Goal: Task Accomplishment & Management: Manage account settings

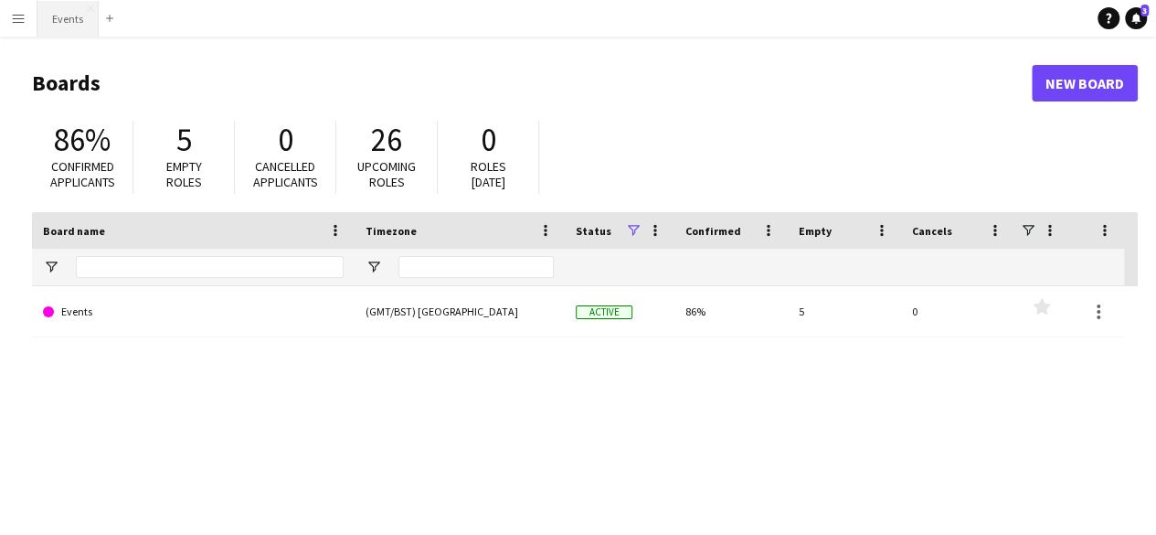
click at [75, 18] on button "Events Close" at bounding box center [67, 19] width 61 height 36
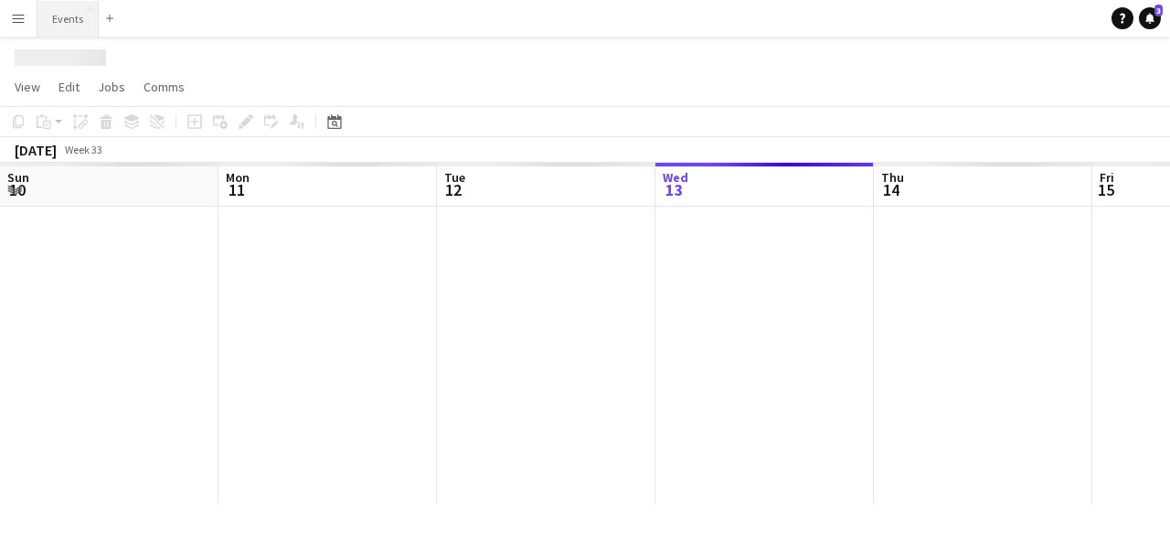
scroll to position [0, 437]
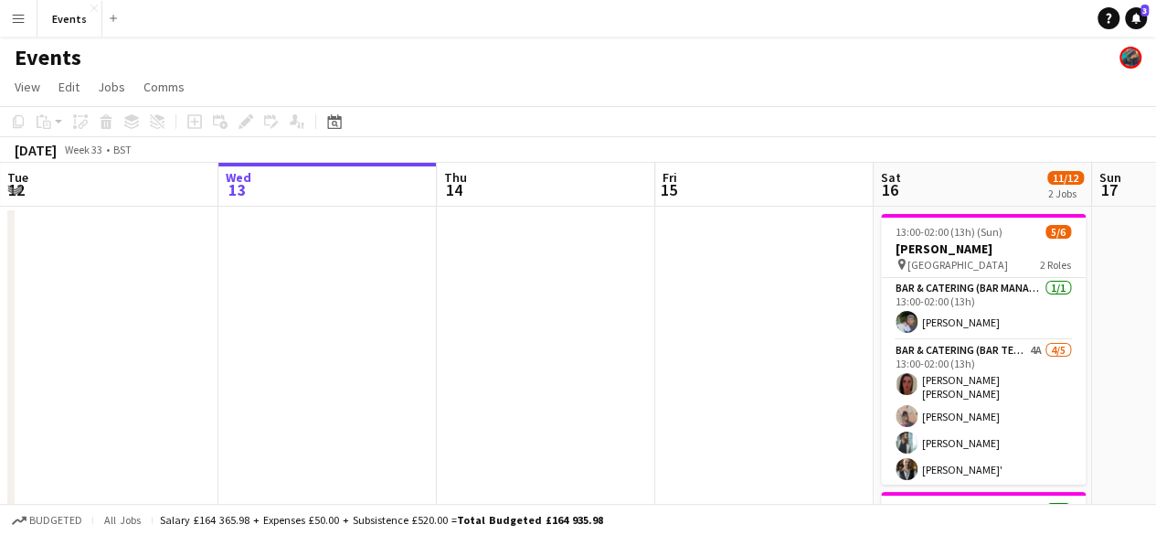
click at [29, 16] on button "Menu" at bounding box center [18, 18] width 37 height 37
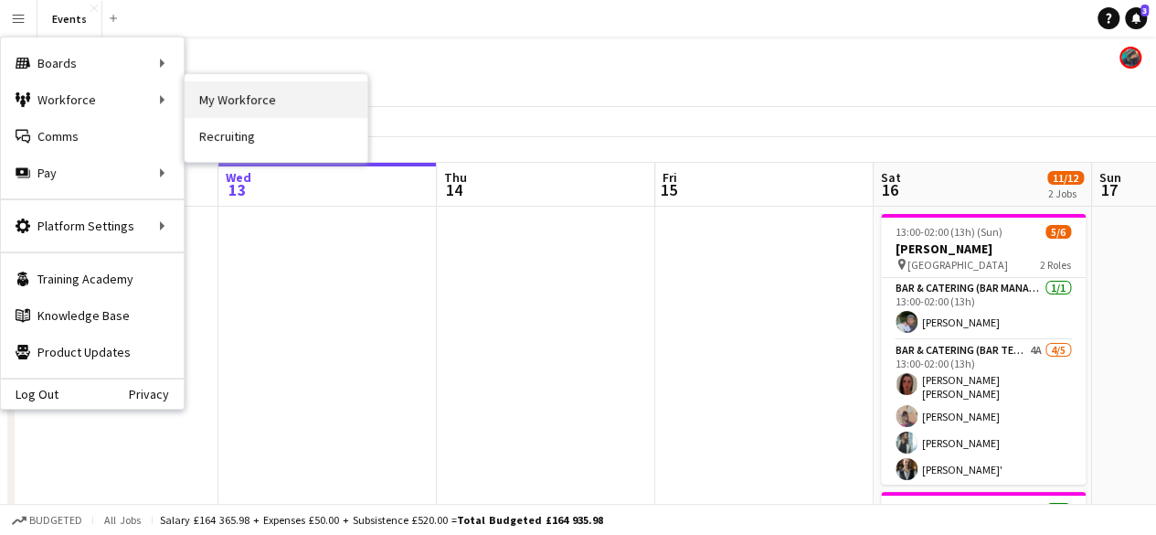
click at [207, 110] on link "My Workforce" at bounding box center [276, 99] width 183 height 37
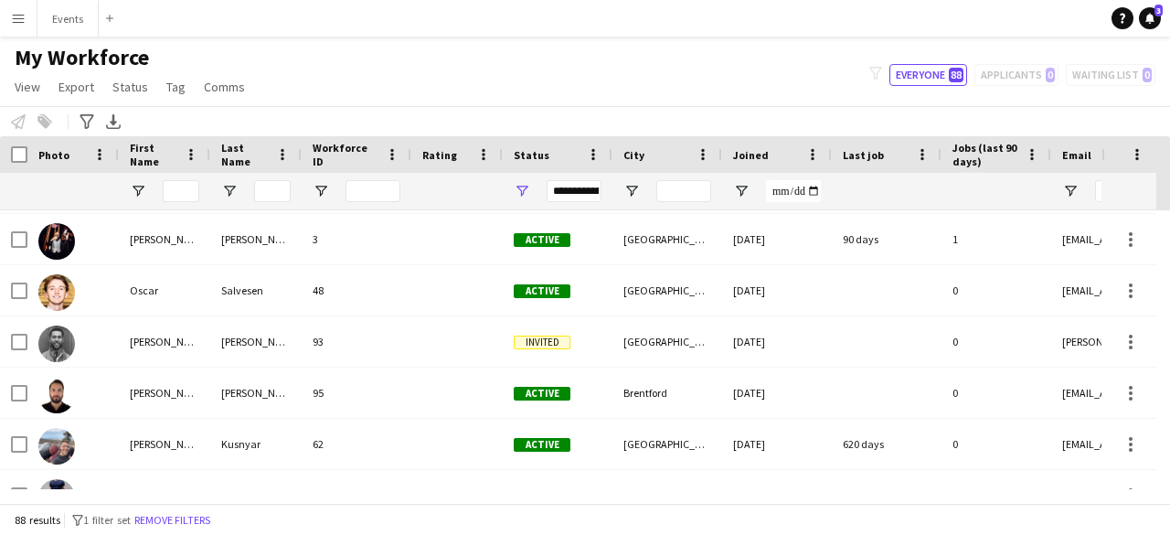
scroll to position [3283, 0]
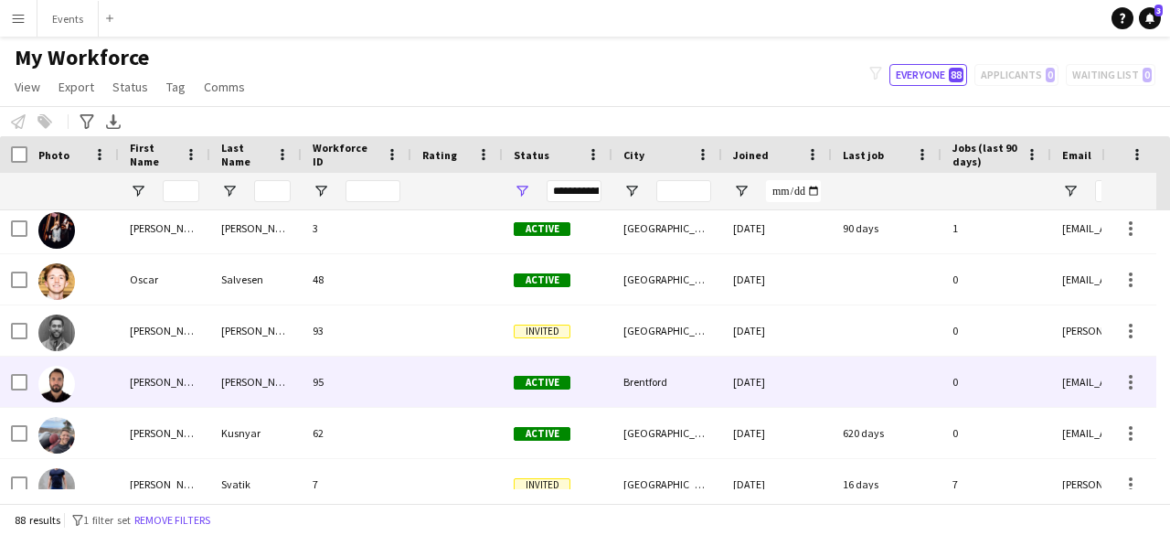
click at [57, 377] on img at bounding box center [56, 384] width 37 height 37
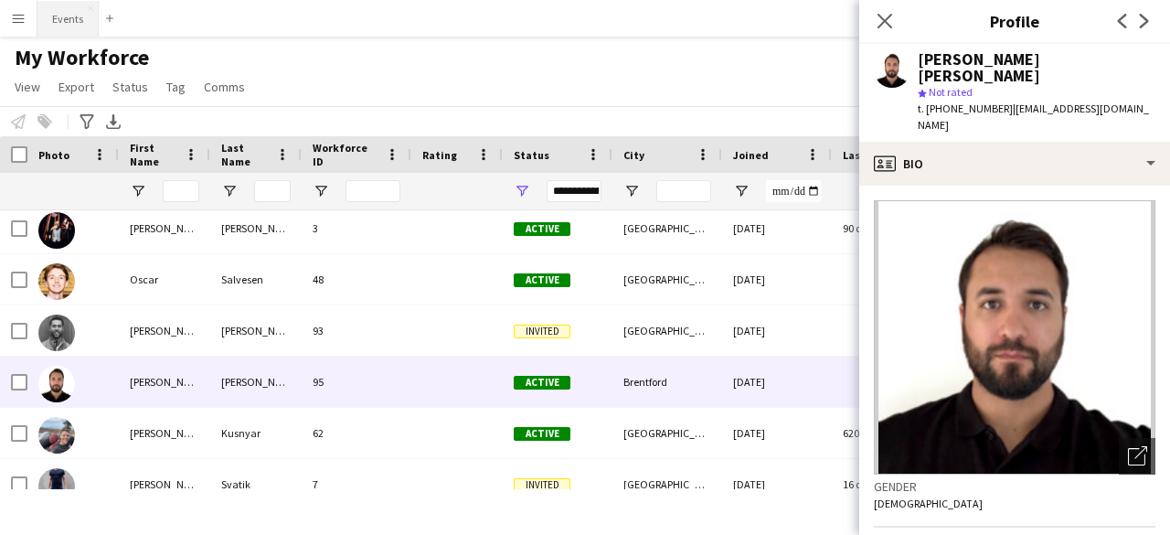
click at [66, 23] on button "Events Close" at bounding box center [67, 19] width 61 height 36
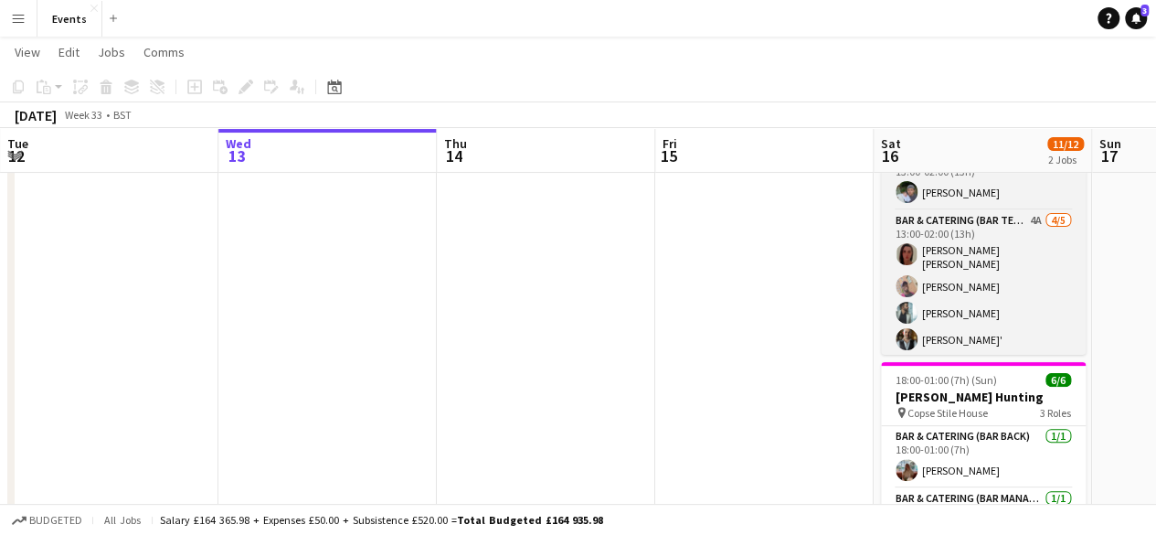
scroll to position [23, 0]
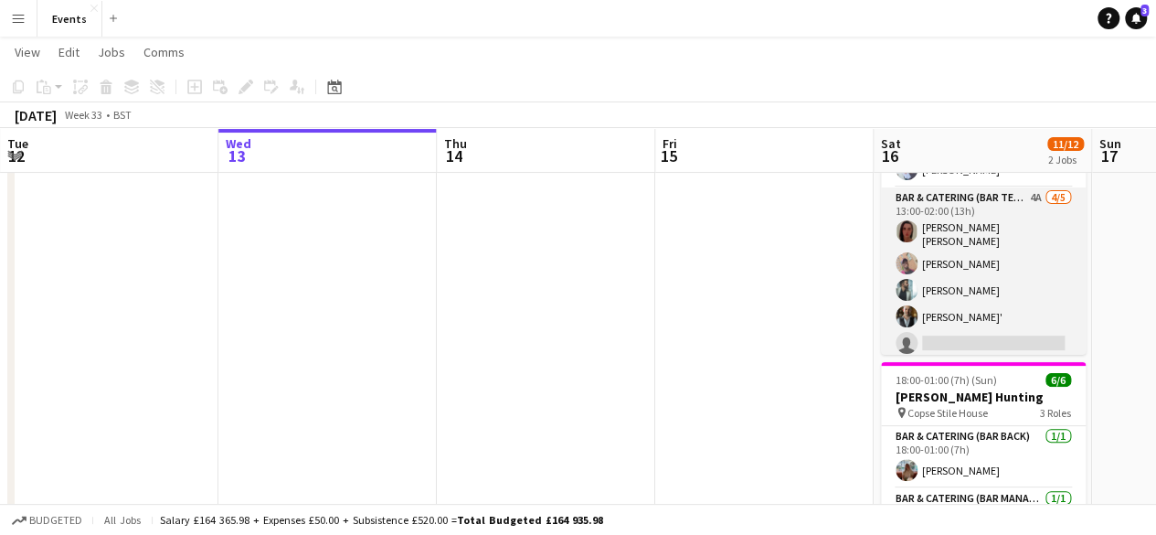
click at [1000, 337] on app-card-role "Bar & Catering (Bar Tender) 4A [DATE] 13:00-02:00 (13h) [PERSON_NAME] [PERSON_N…" at bounding box center [983, 274] width 205 height 174
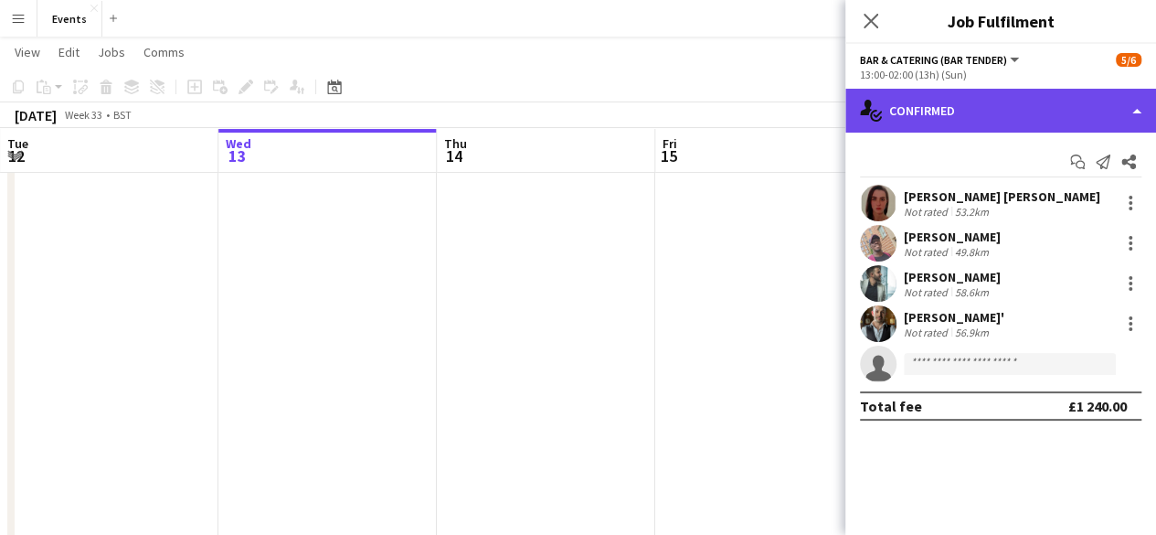
click at [968, 120] on div "single-neutral-actions-check-2 Confirmed" at bounding box center [1000, 111] width 311 height 44
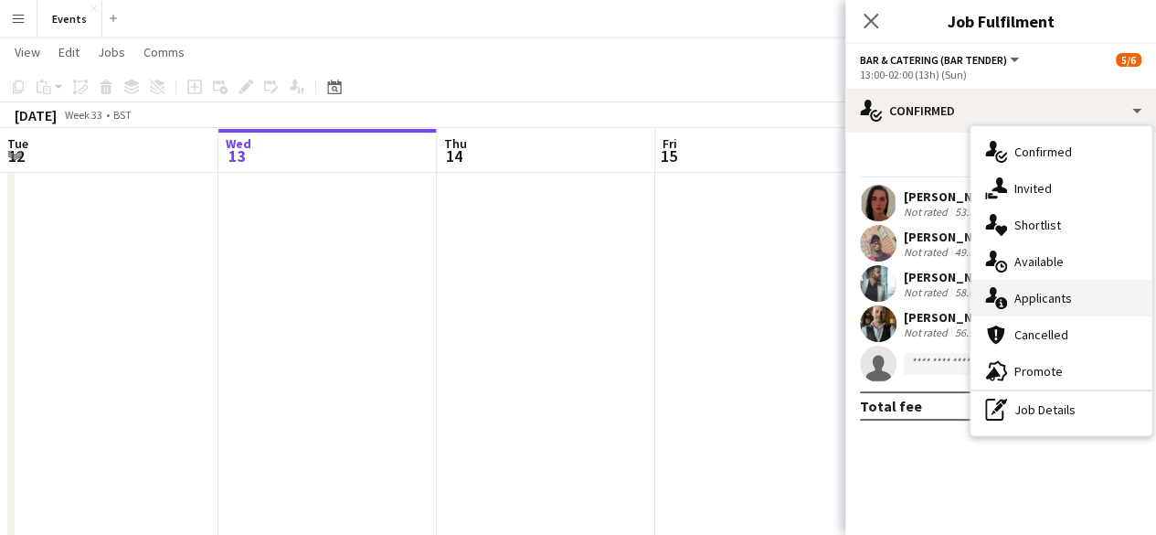
click at [1027, 301] on div "single-neutral-actions-information Applicants" at bounding box center [1061, 298] width 181 height 37
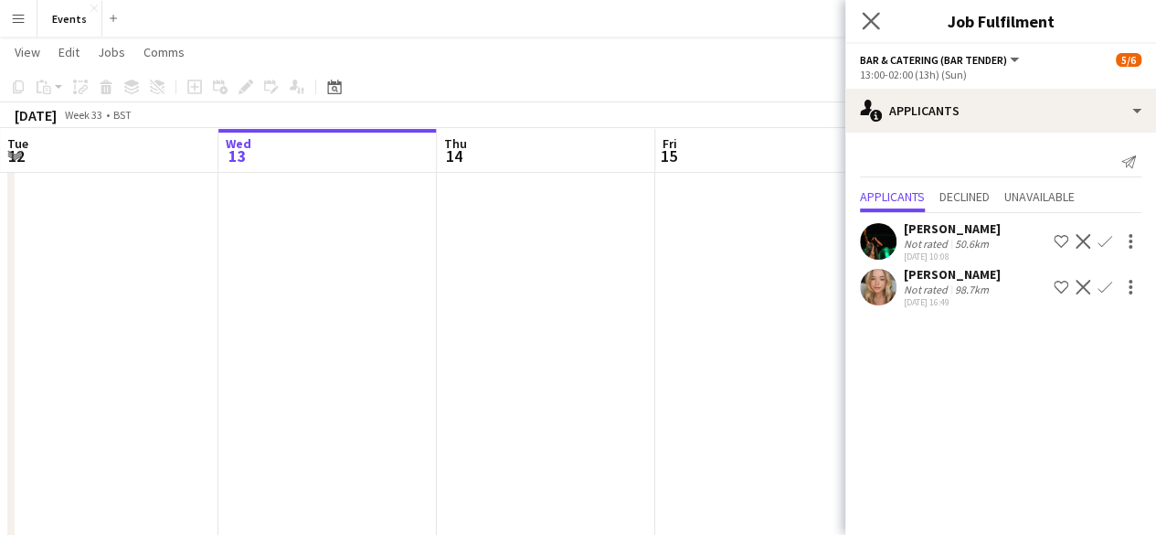
click at [875, 31] on app-icon "Close pop-in" at bounding box center [871, 21] width 27 height 27
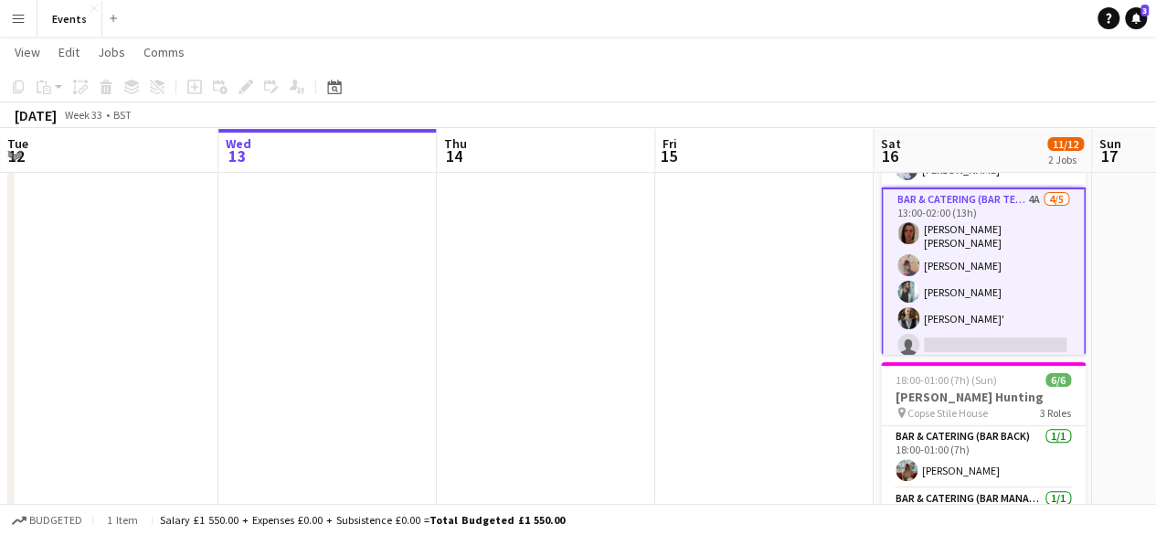
click at [951, 332] on app-card-role "Bar & Catering (Bar Tender) 4A [DATE] 13:00-02:00 (13h) [PERSON_NAME] [PERSON_N…" at bounding box center [983, 275] width 205 height 177
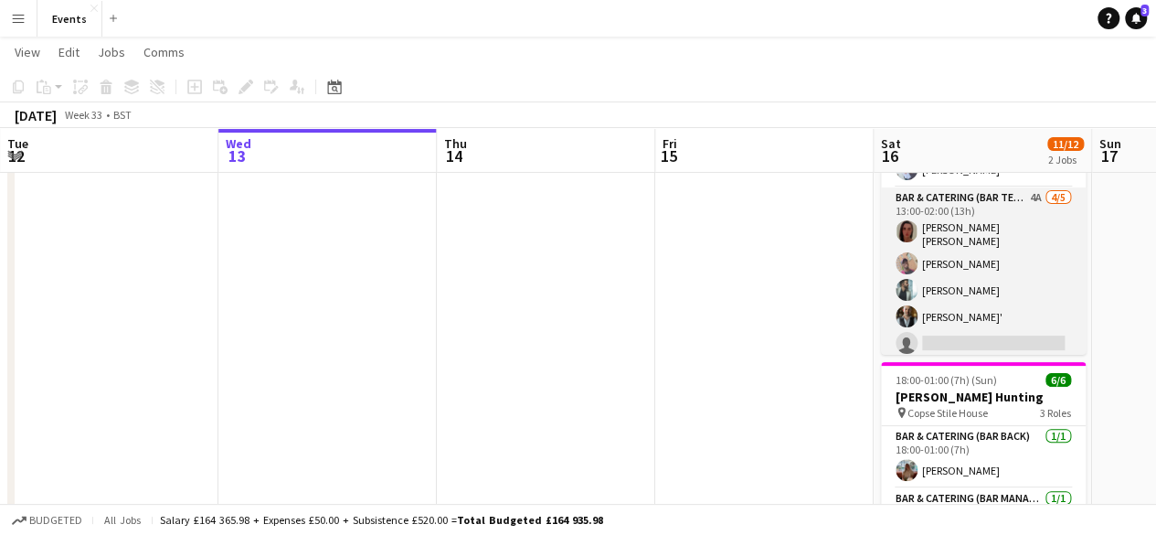
click at [989, 337] on app-card-role "Bar & Catering (Bar Tender) 4A [DATE] 13:00-02:00 (13h) [PERSON_NAME] [PERSON_N…" at bounding box center [983, 274] width 205 height 174
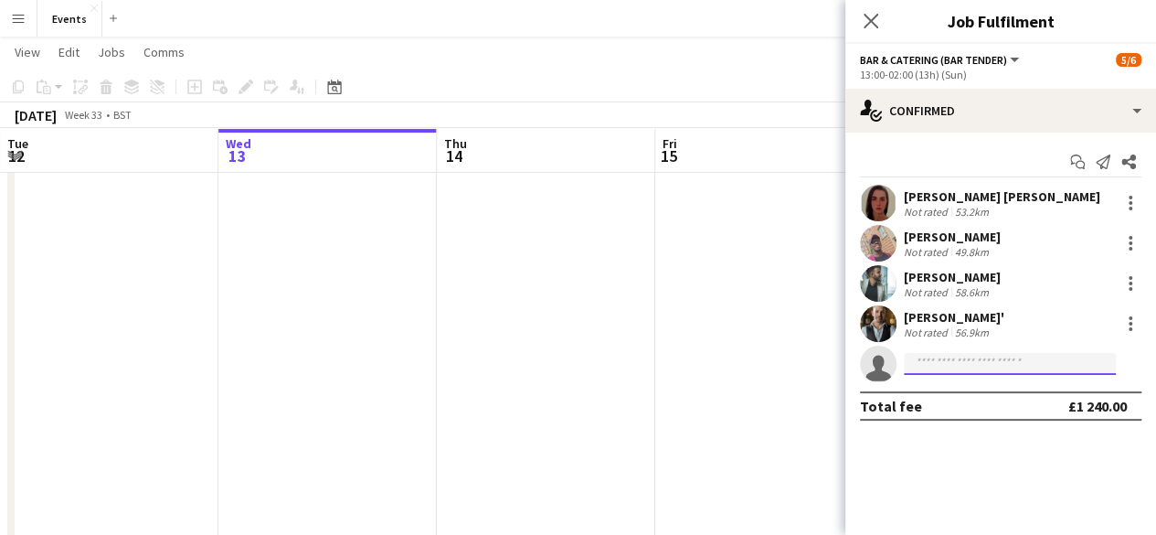
click at [1004, 370] on input at bounding box center [1010, 364] width 212 height 22
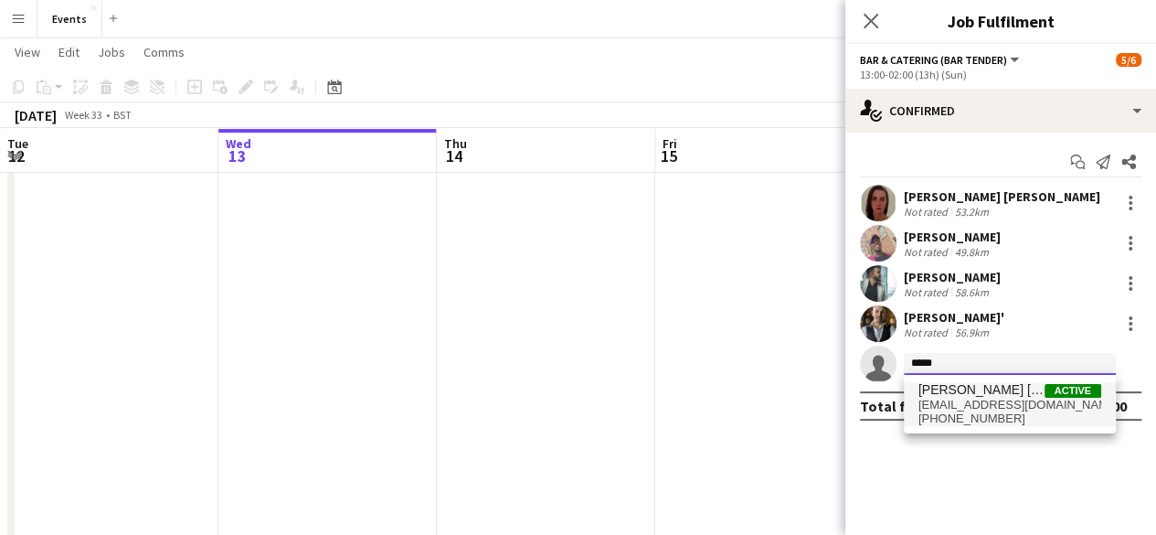
type input "*****"
click at [998, 387] on span "[PERSON_NAME] [PERSON_NAME]" at bounding box center [982, 390] width 126 height 16
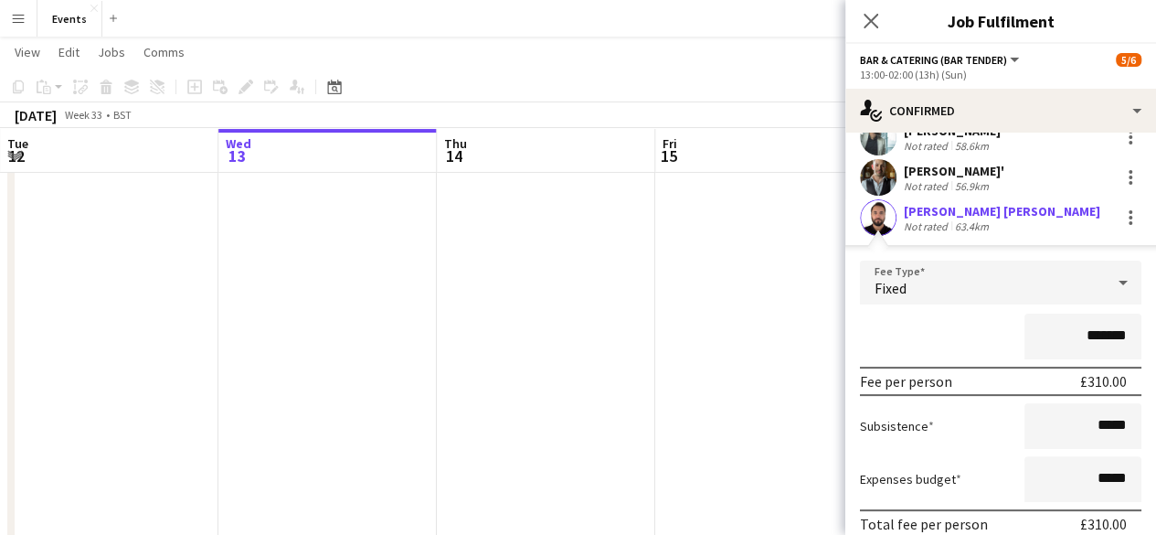
scroll to position [261, 0]
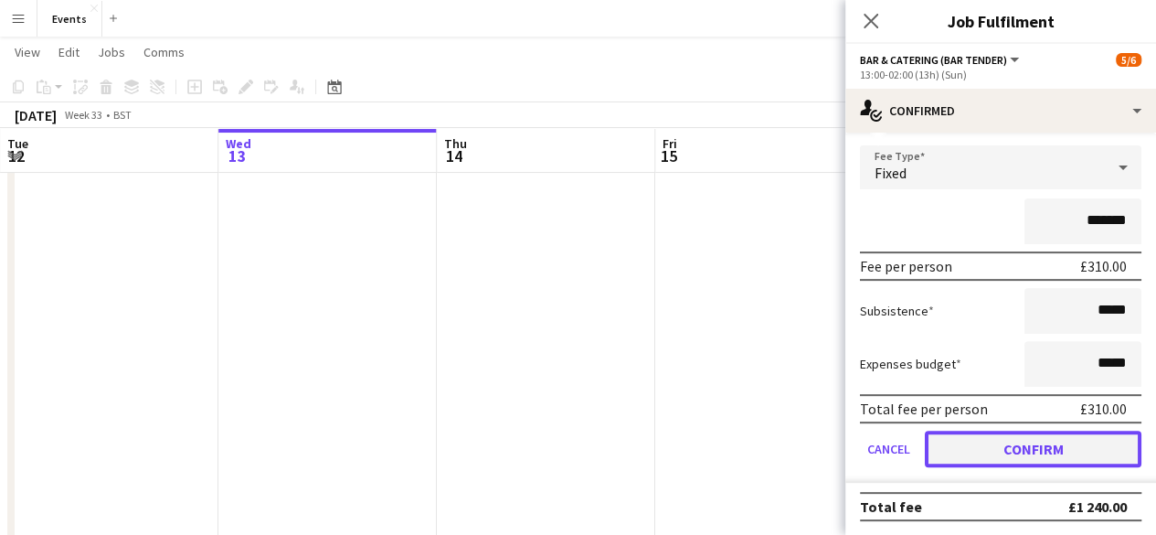
click at [1104, 455] on button "Confirm" at bounding box center [1033, 449] width 217 height 37
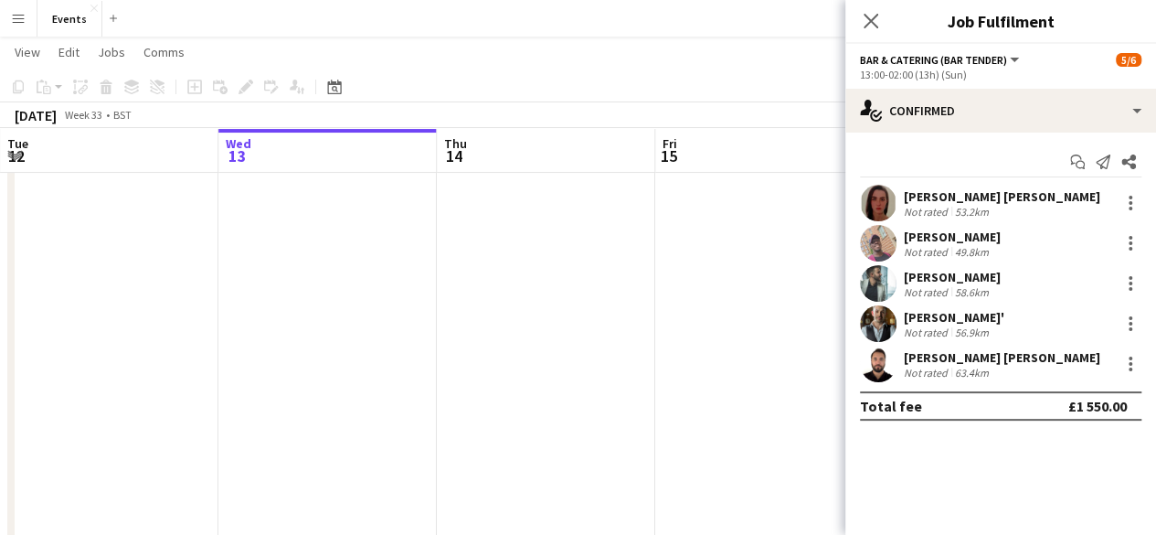
scroll to position [0, 0]
click at [871, 25] on icon "Close pop-in" at bounding box center [870, 20] width 17 height 17
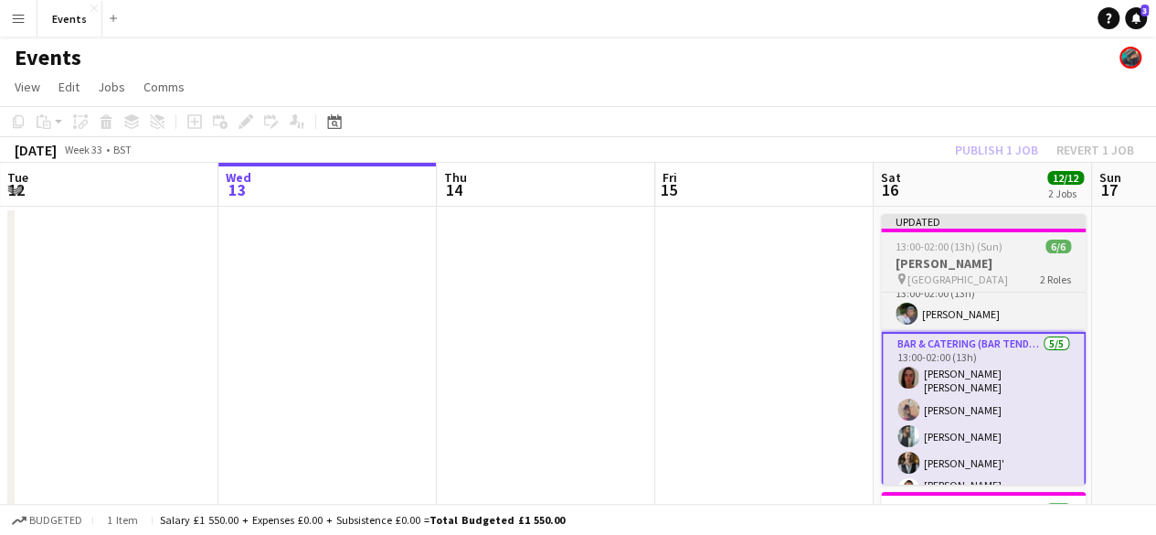
click at [967, 251] on span "13:00-02:00 (13h) (Sun)" at bounding box center [949, 246] width 107 height 14
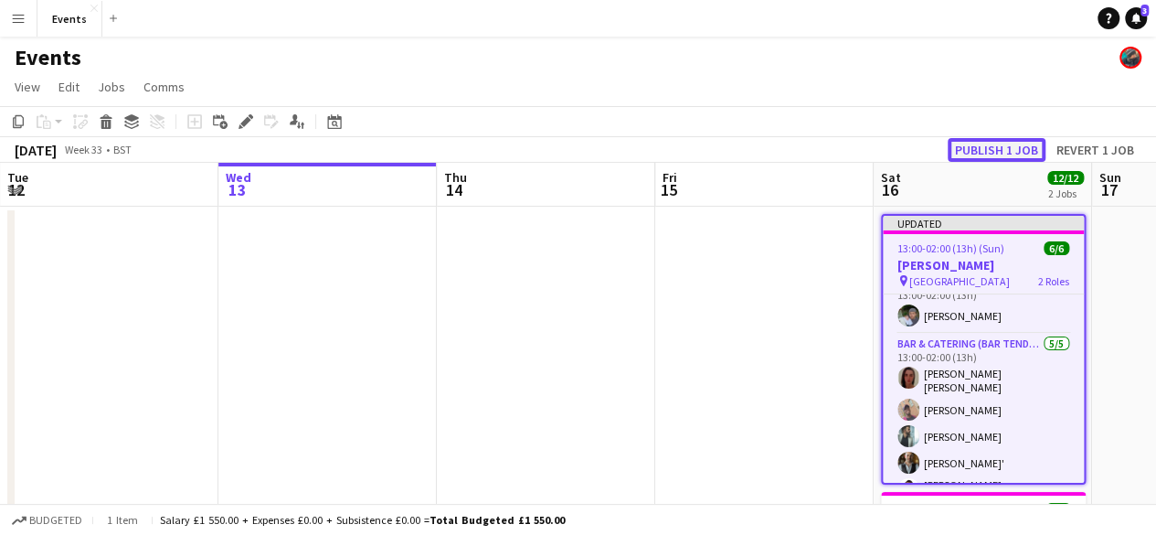
click at [1004, 156] on button "Publish 1 job" at bounding box center [997, 150] width 98 height 24
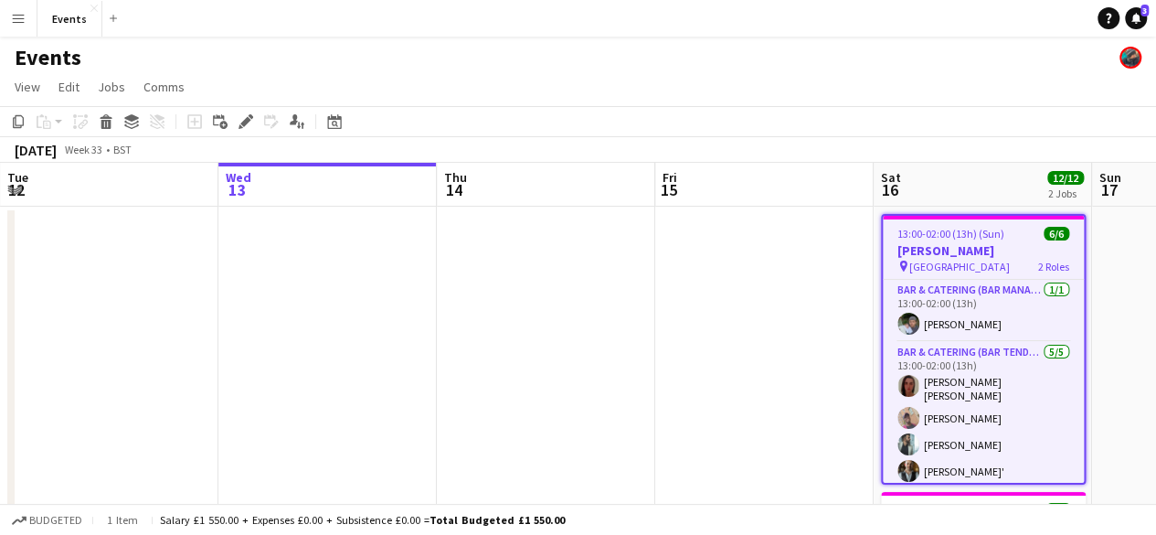
click at [22, 29] on button "Menu" at bounding box center [18, 18] width 37 height 37
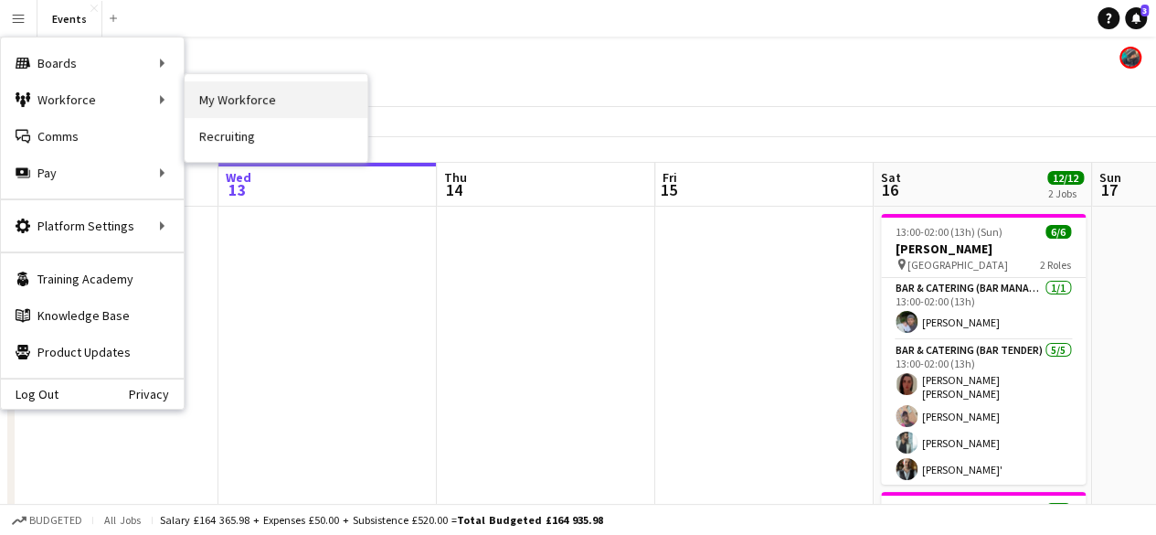
click at [194, 103] on link "My Workforce" at bounding box center [276, 99] width 183 height 37
